Goal: Task Accomplishment & Management: Use online tool/utility

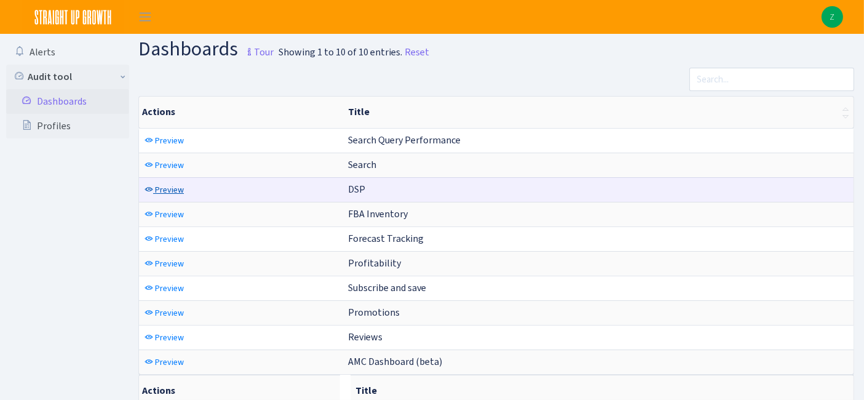
click at [160, 187] on span "Preview" at bounding box center [169, 190] width 29 height 12
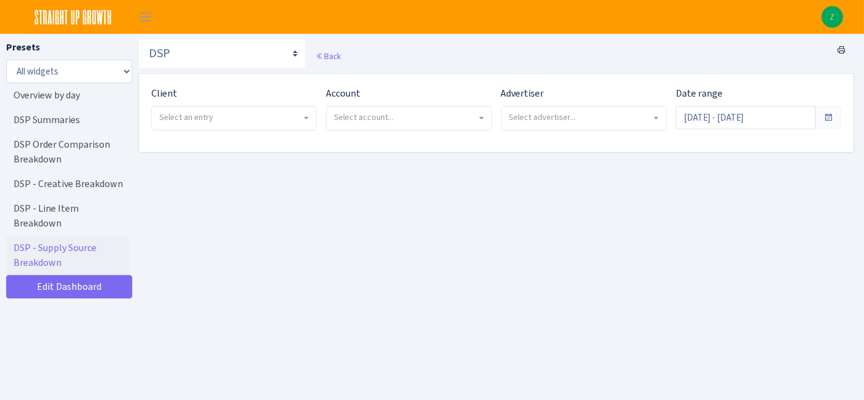
click at [247, 115] on span "Select an entry" at bounding box center [230, 117] width 142 height 12
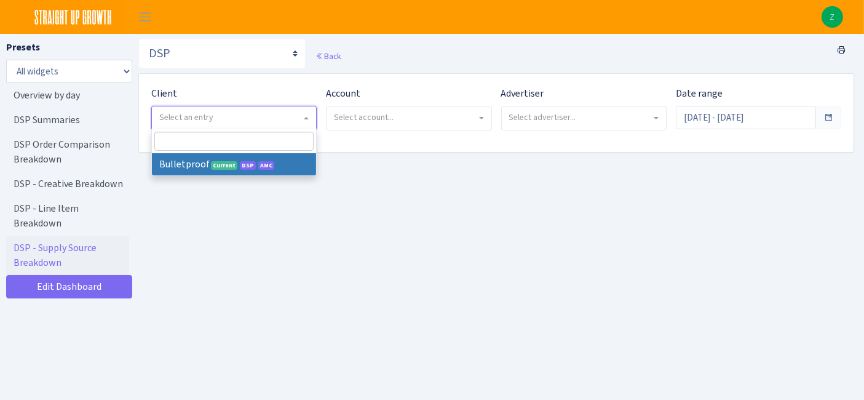
select select "409"
select select
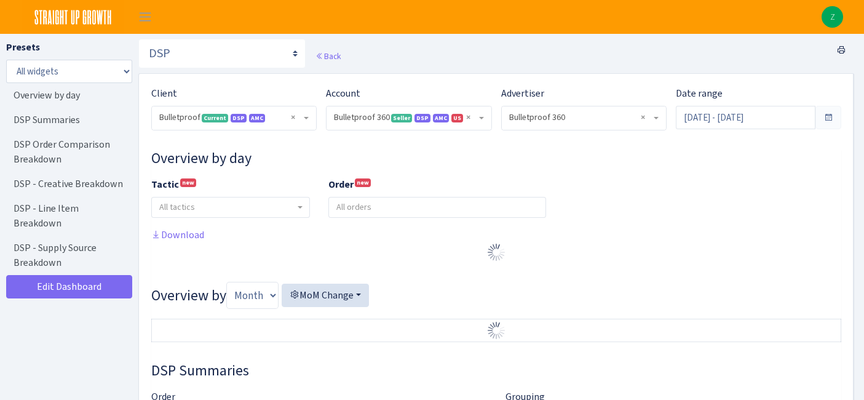
select select "3235730245795869"
select select "2888625790301"
select select
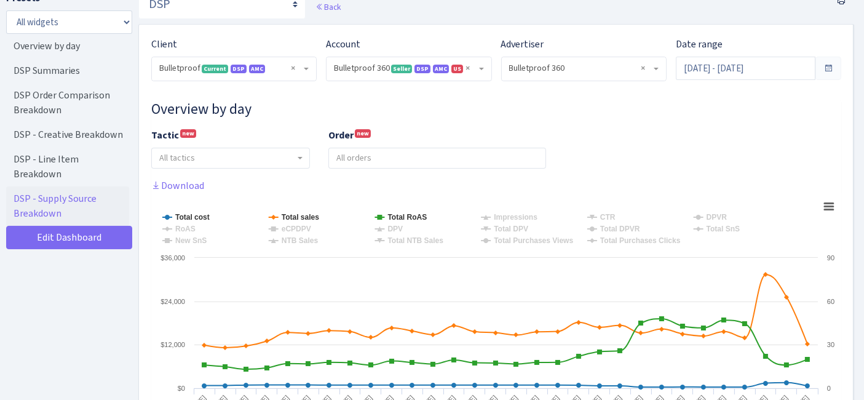
scroll to position [136, 0]
